Goal: Check status: Check status

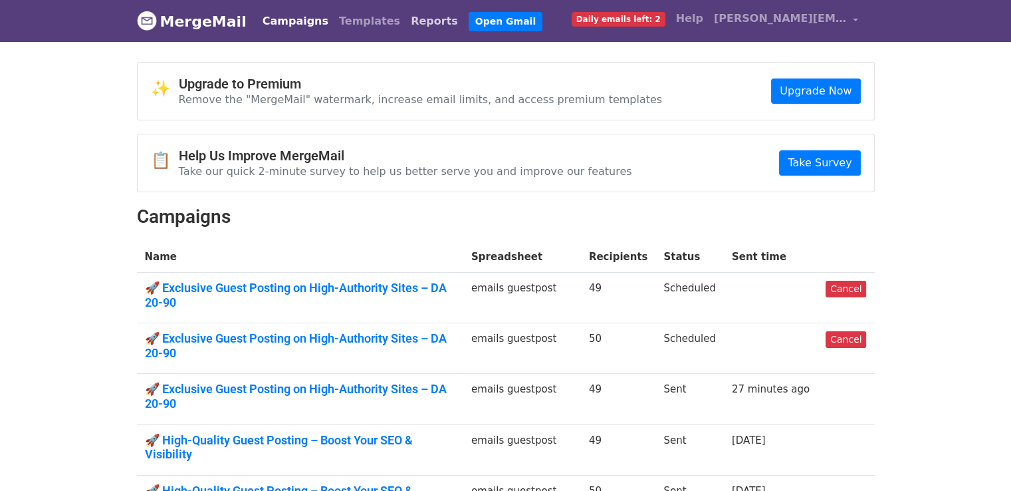
click at [406, 23] on link "Reports" at bounding box center [435, 21] width 58 height 27
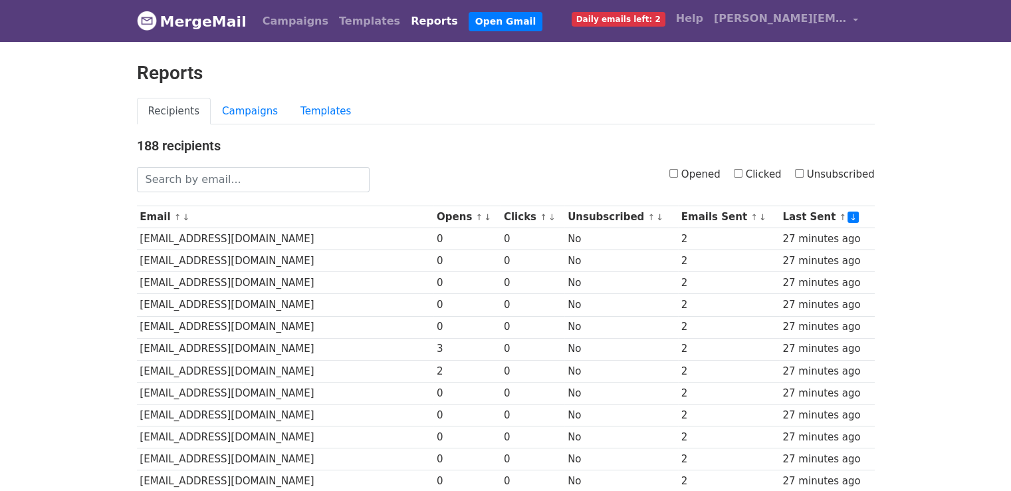
click at [757, 175] on label "Clicked" at bounding box center [758, 174] width 48 height 15
click at [743, 175] on input "Clicked" at bounding box center [738, 173] width 9 height 9
checkbox input "true"
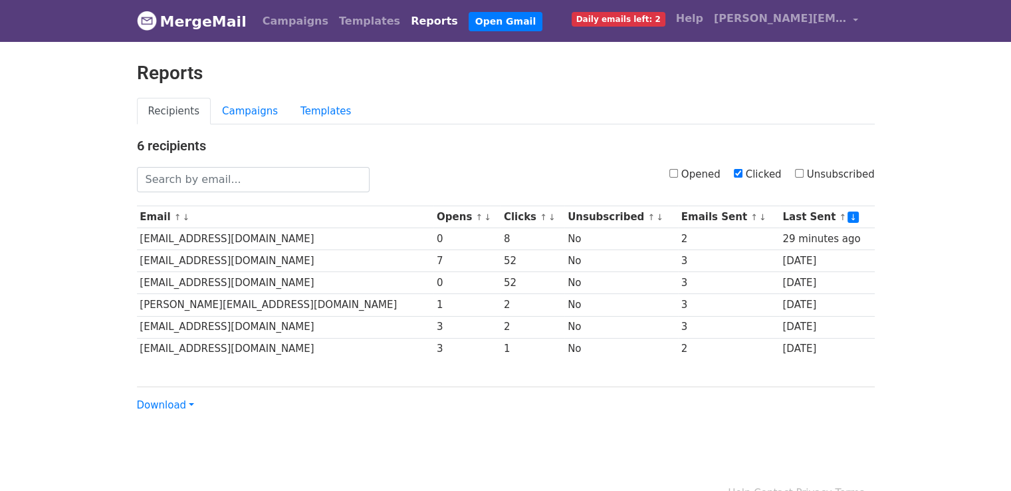
click at [741, 171] on input "Clicked" at bounding box center [738, 173] width 9 height 9
checkbox input "false"
click at [678, 175] on input "Opened" at bounding box center [674, 173] width 9 height 9
checkbox input "true"
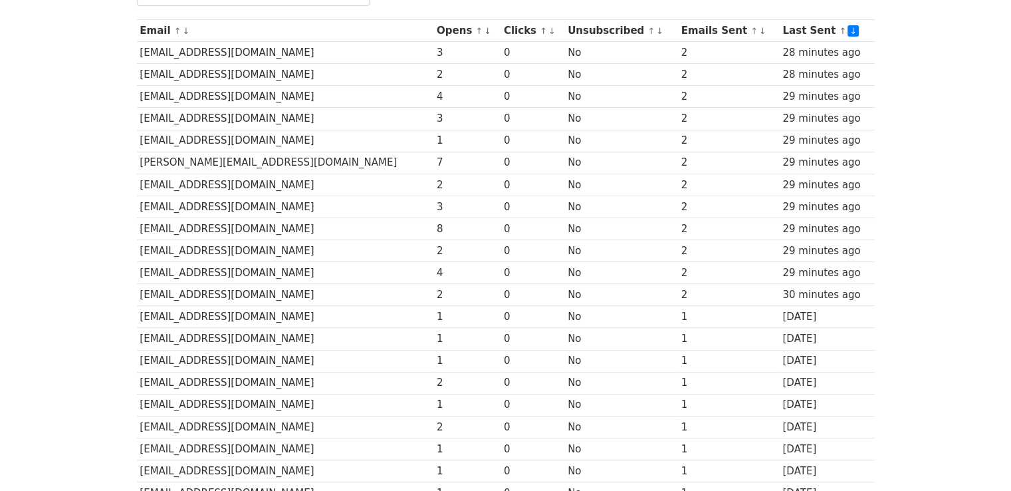
scroll to position [160, 0]
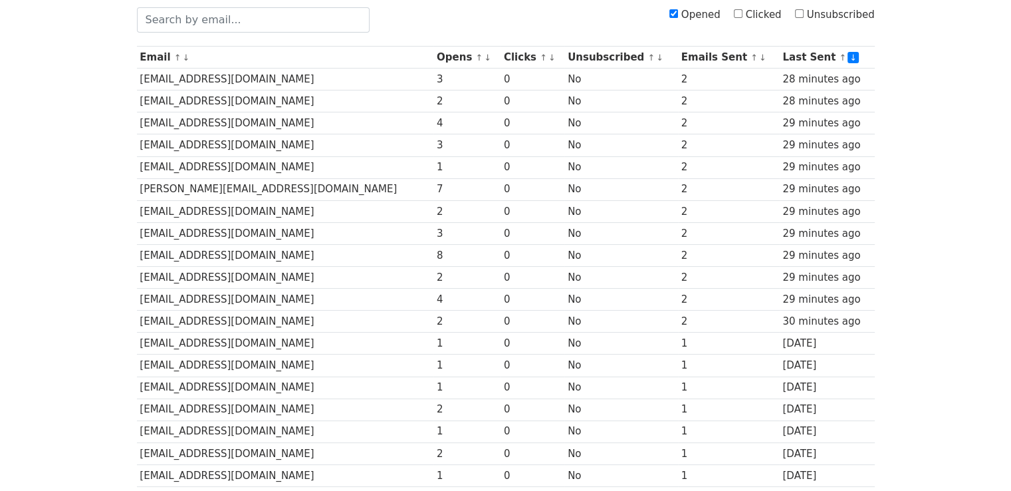
click at [741, 13] on input "Clicked" at bounding box center [738, 13] width 9 height 9
checkbox input "true"
click at [678, 13] on input "Opened" at bounding box center [674, 13] width 9 height 9
checkbox input "false"
click at [740, 19] on label "Clicked" at bounding box center [758, 14] width 48 height 15
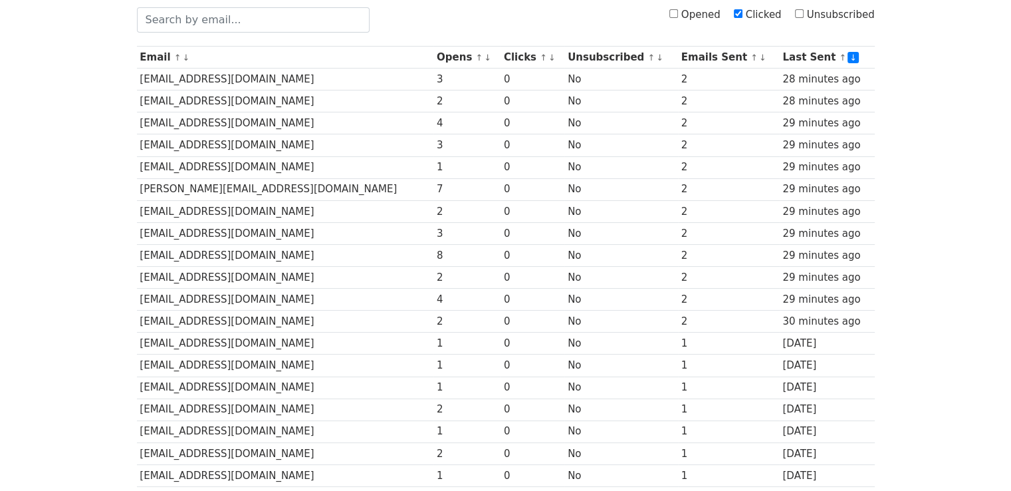
click at [740, 18] on input "Clicked" at bounding box center [738, 13] width 9 height 9
checkbox input "false"
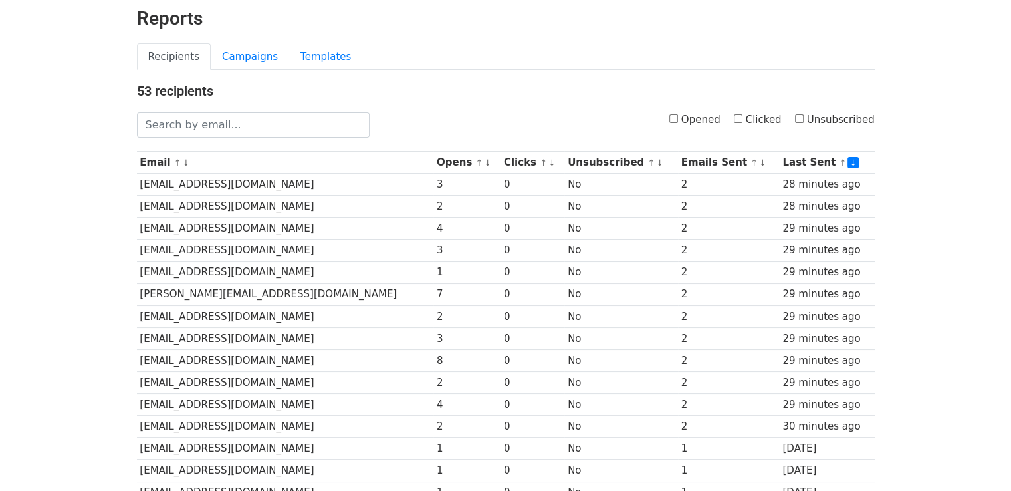
scroll to position [0, 0]
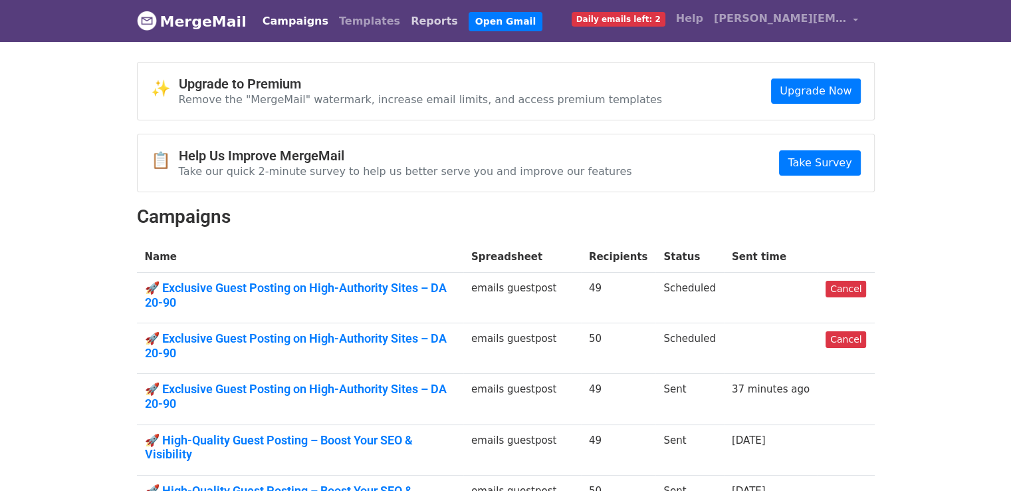
click at [406, 24] on link "Reports" at bounding box center [435, 21] width 58 height 27
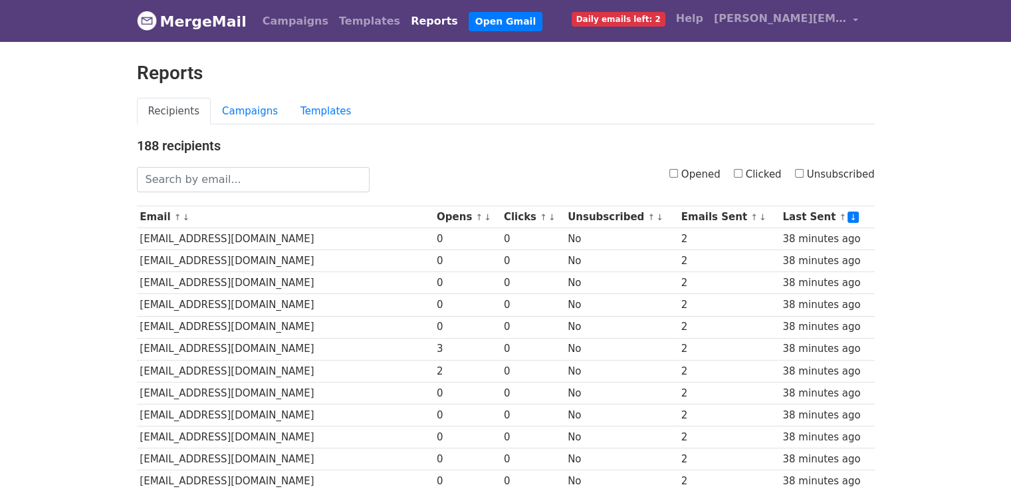
click at [743, 174] on input "Clicked" at bounding box center [738, 173] width 9 height 9
checkbox input "true"
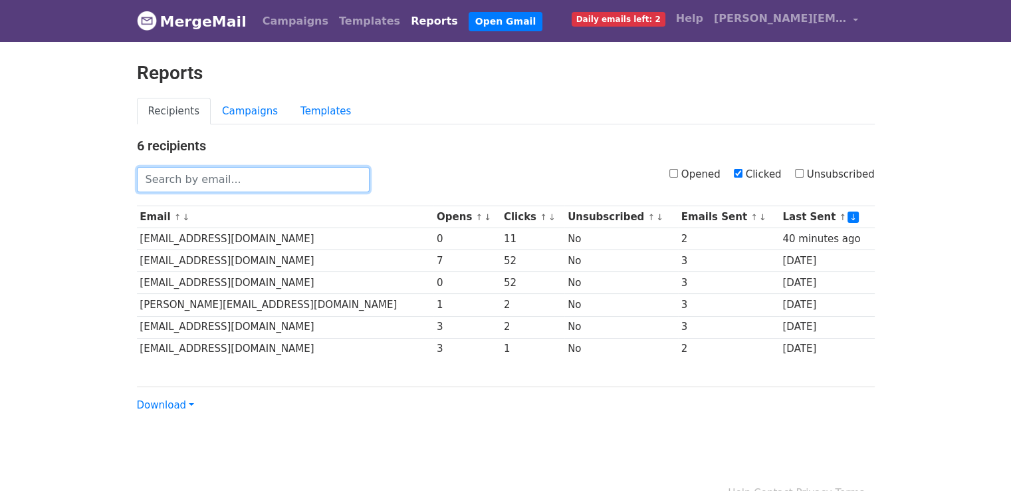
click at [269, 179] on input "text" at bounding box center [253, 179] width 233 height 25
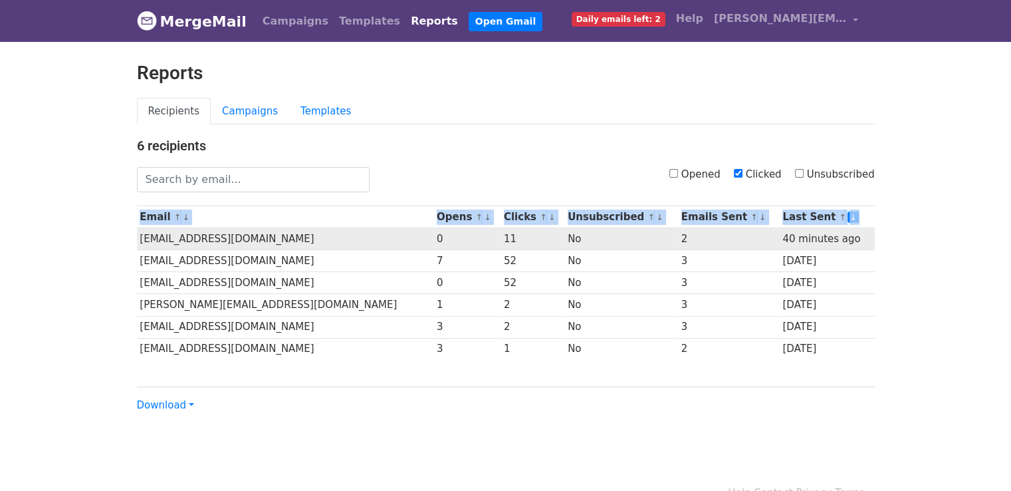
click at [140, 237] on div "6 recipients Opened Clicked Unsubscribed Email ↑ ↓ Opens ↑ ↓ Clicks ↑ ↓ Unsubsc…" at bounding box center [506, 275] width 758 height 275
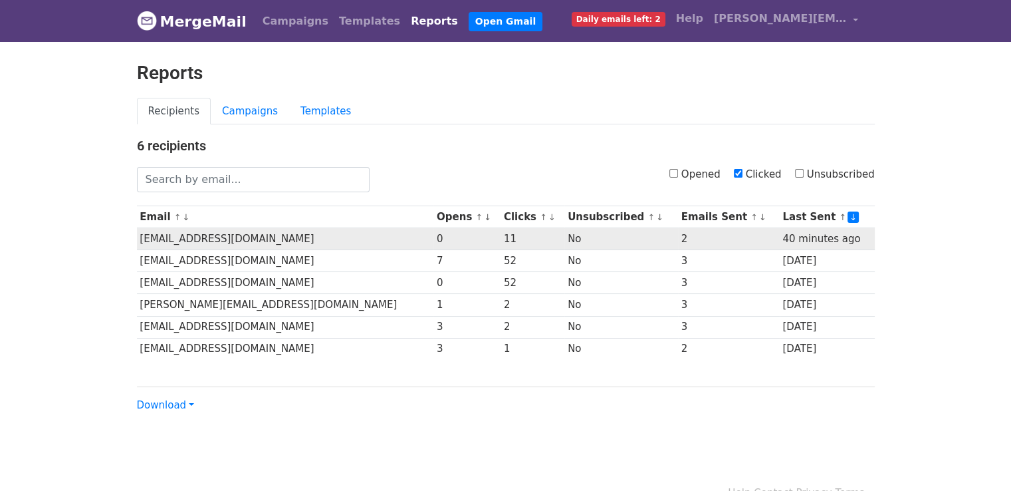
click at [186, 242] on td "contact@alltegrio.com" at bounding box center [285, 239] width 297 height 22
click at [138, 236] on td "contact@alltegrio.com" at bounding box center [285, 239] width 297 height 22
click at [148, 236] on td "contact@alltegrio.com" at bounding box center [285, 239] width 297 height 22
click at [140, 236] on td "contact@alltegrio.com" at bounding box center [285, 239] width 297 height 22
drag, startPoint x: 140, startPoint y: 236, endPoint x: 244, endPoint y: 245, distance: 104.8
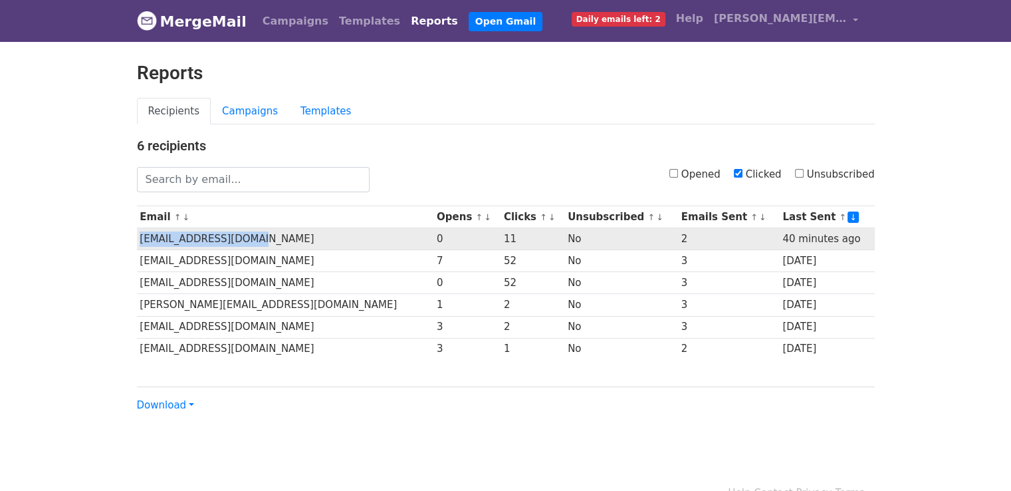
click at [244, 245] on td "contact@alltegrio.com" at bounding box center [285, 239] width 297 height 22
copy td "contact@alltegrio.com"
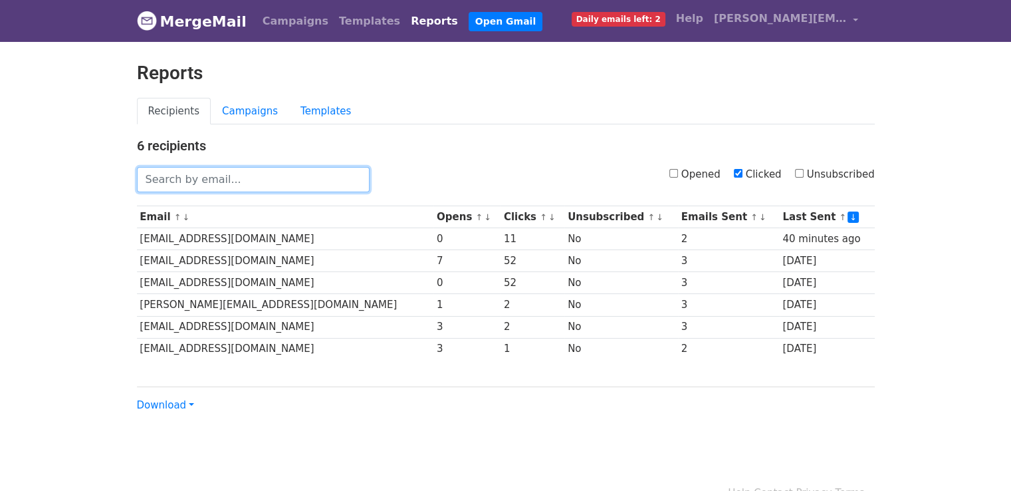
click at [239, 181] on input "text" at bounding box center [253, 179] width 233 height 25
paste input "contact@alltegrio.com"
type input "contact@alltegrio.com"
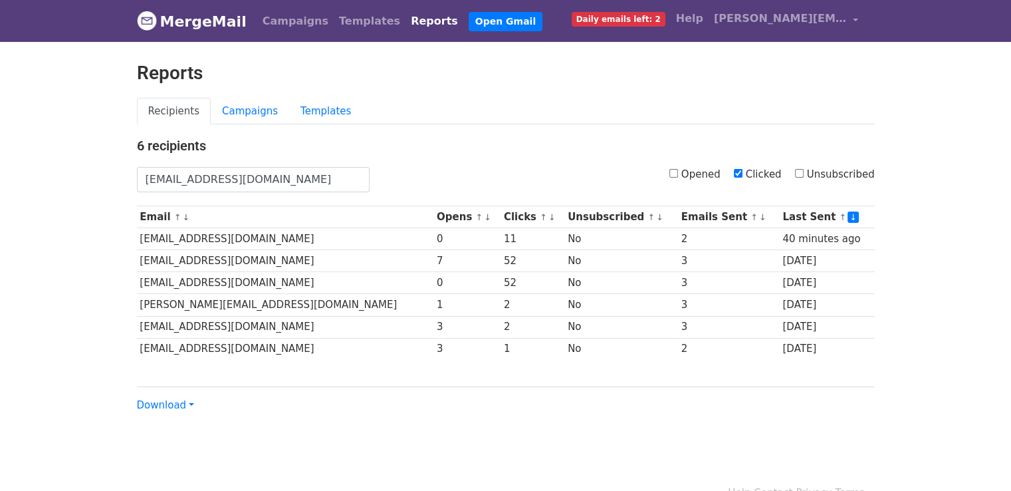
click at [743, 176] on input "Clicked" at bounding box center [738, 173] width 9 height 9
checkbox input "false"
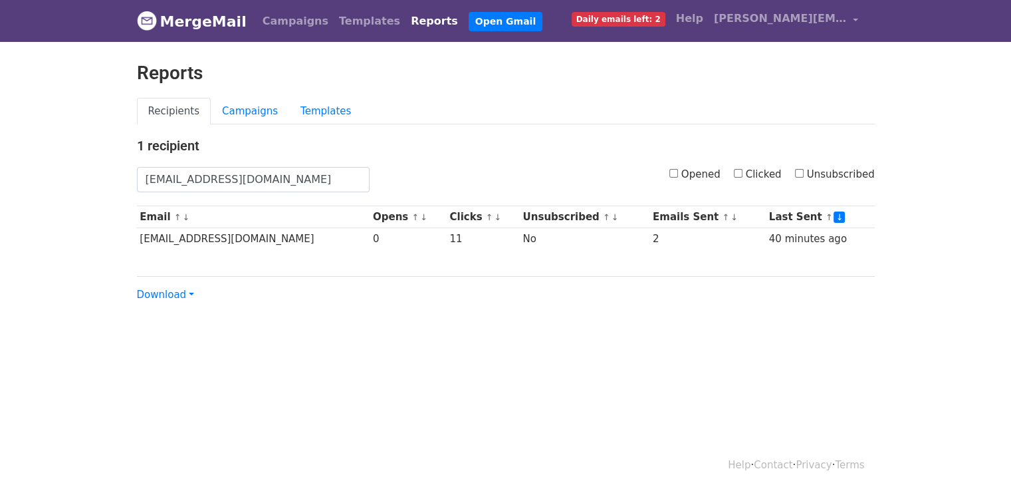
click at [432, 150] on h4 "1 recipient" at bounding box center [506, 146] width 738 height 16
click at [335, 174] on input "[EMAIL_ADDRESS][DOMAIN_NAME]" at bounding box center [253, 179] width 233 height 25
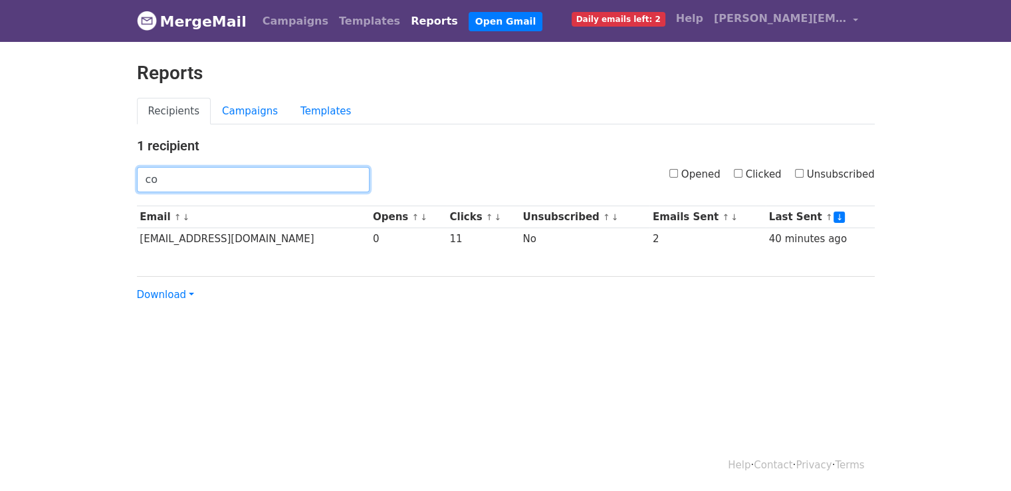
type input "c"
